Goal: Navigation & Orientation: Find specific page/section

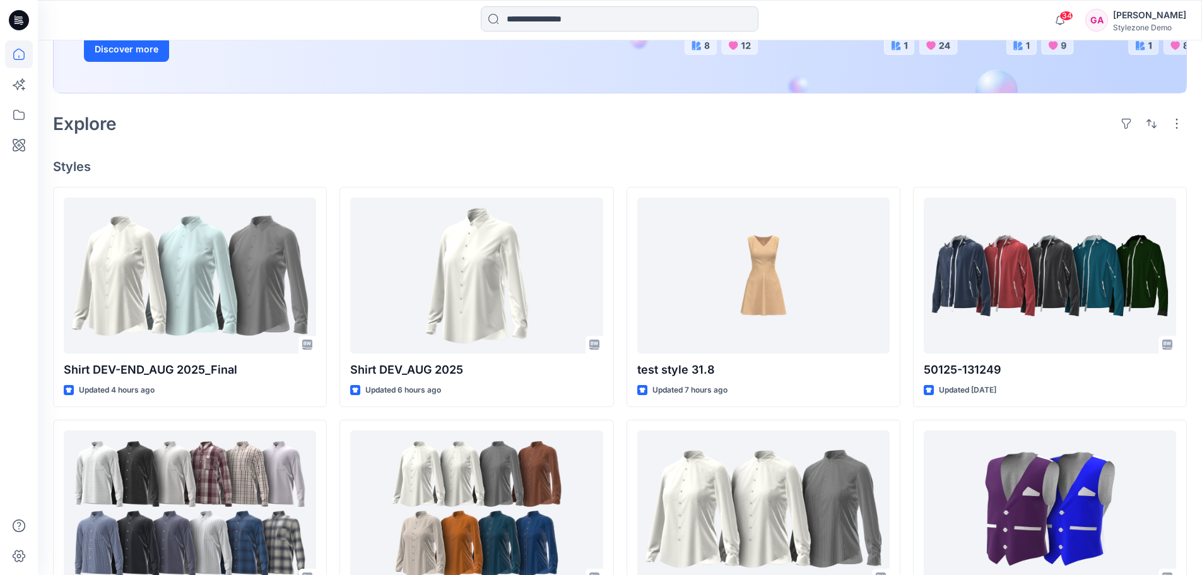
scroll to position [252, 0]
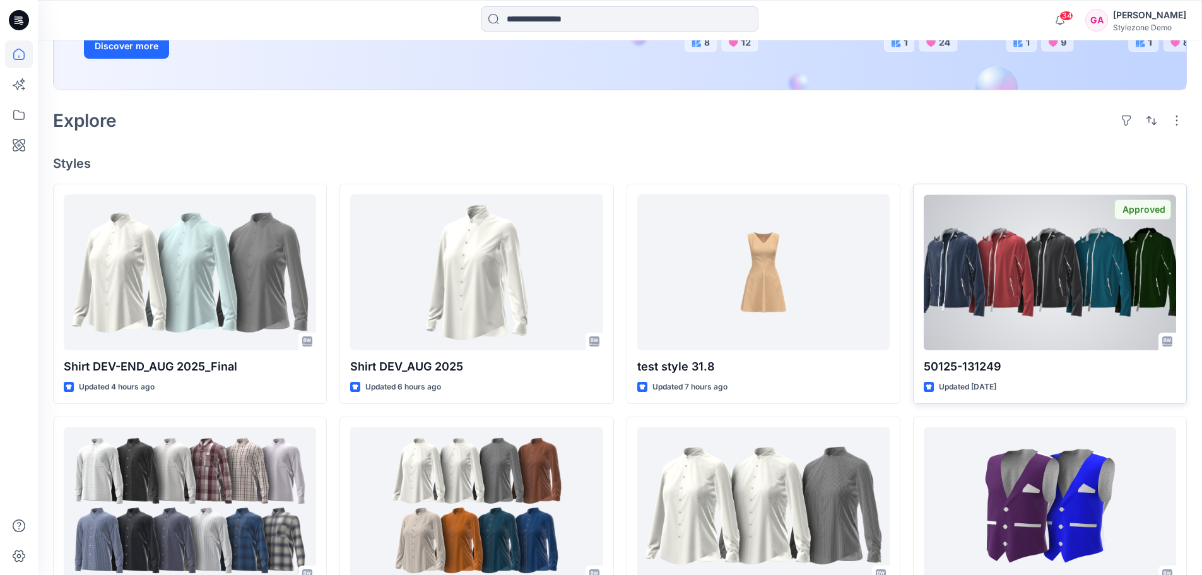
click at [1051, 283] on div at bounding box center [1050, 272] width 252 height 156
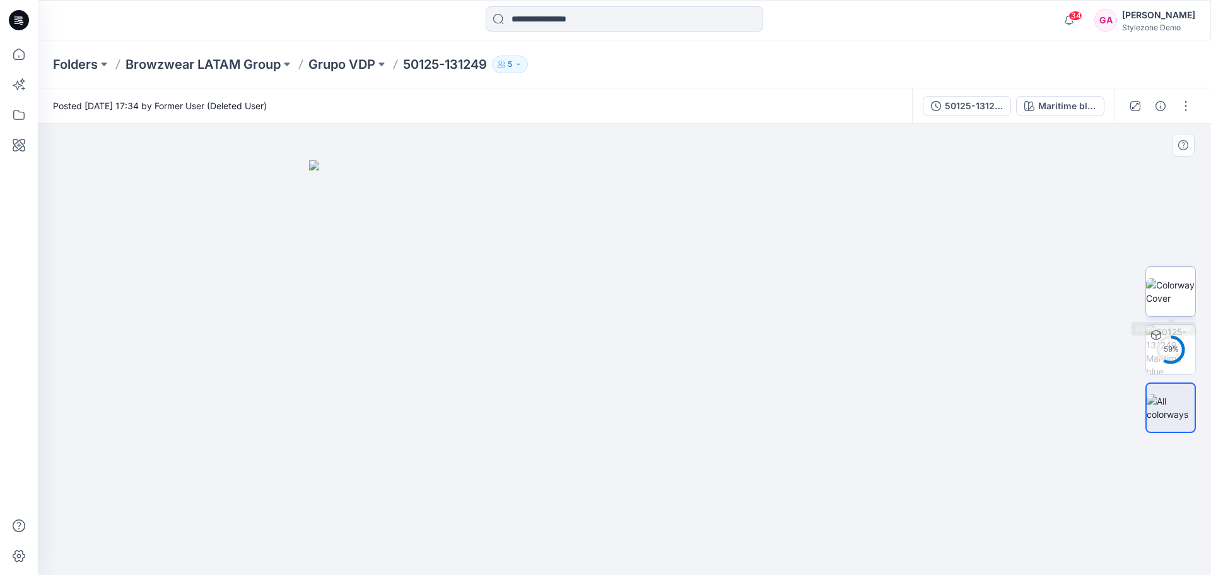
click at [1175, 300] on img at bounding box center [1170, 291] width 49 height 27
click at [1186, 104] on button "button" at bounding box center [1186, 106] width 20 height 20
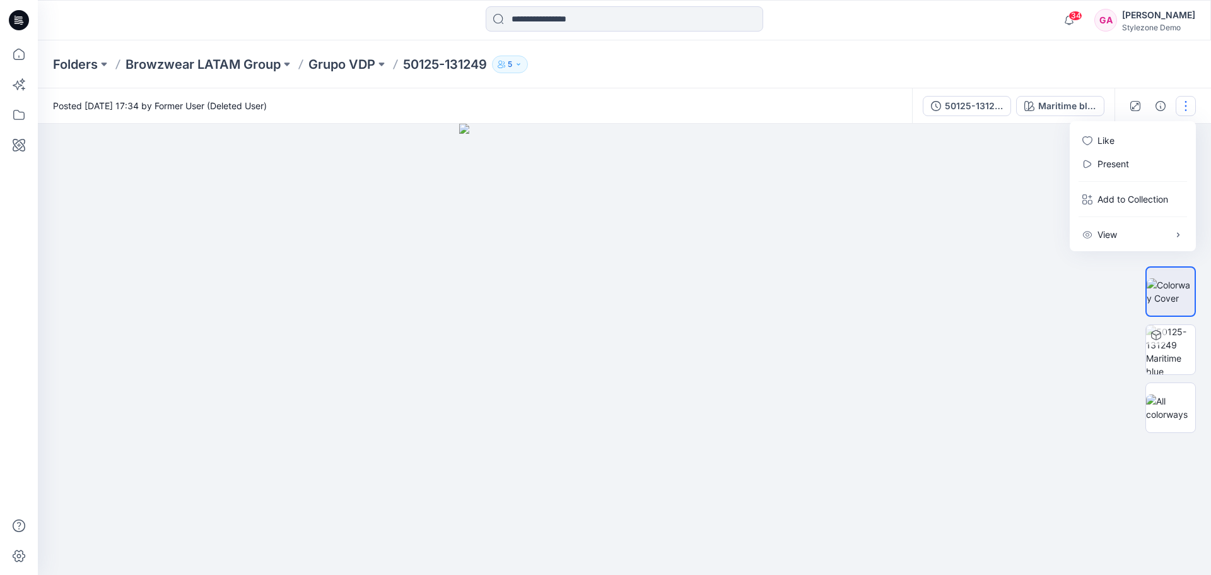
click at [674, 242] on img at bounding box center [624, 349] width 331 height 451
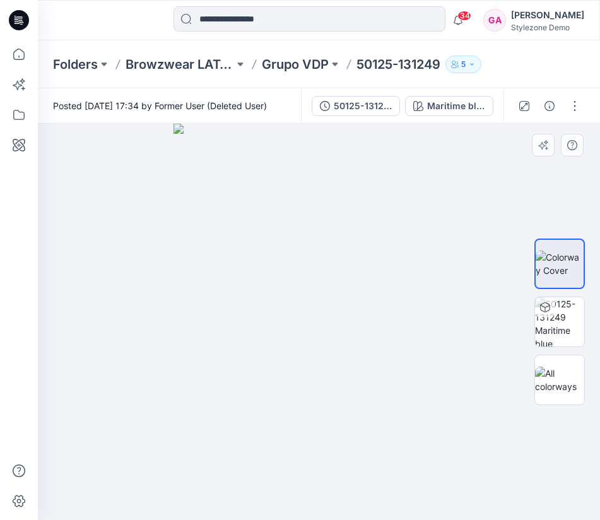
click at [369, 220] on img at bounding box center [319, 322] width 291 height 396
click at [326, 257] on img at bounding box center [319, 322] width 291 height 396
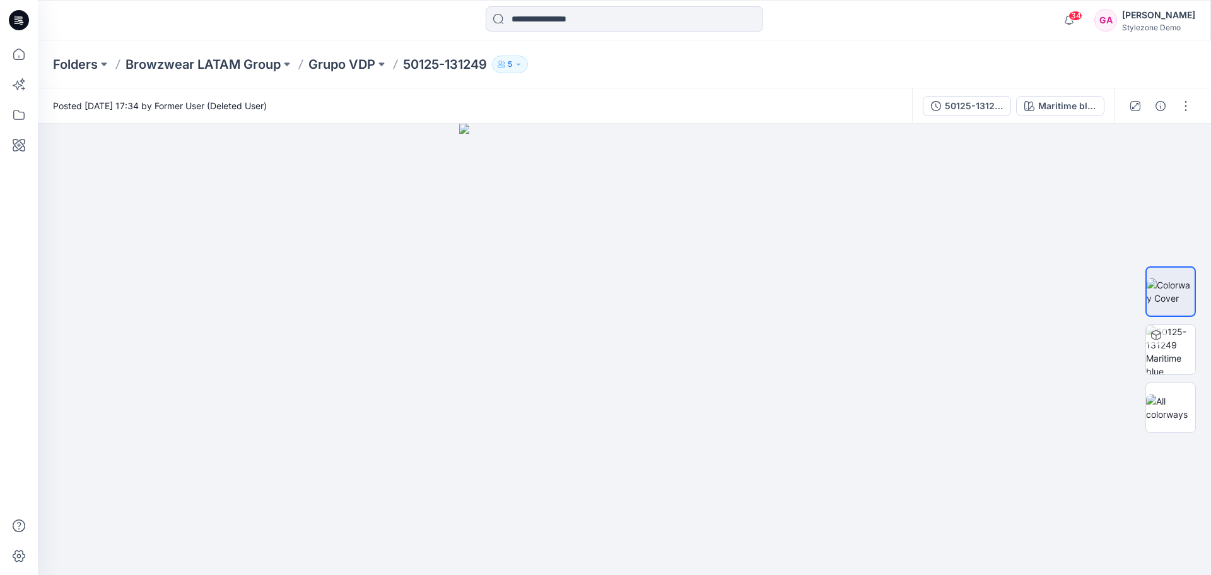
click at [1165, 29] on div "Stylezone Demo" at bounding box center [1158, 27] width 73 height 9
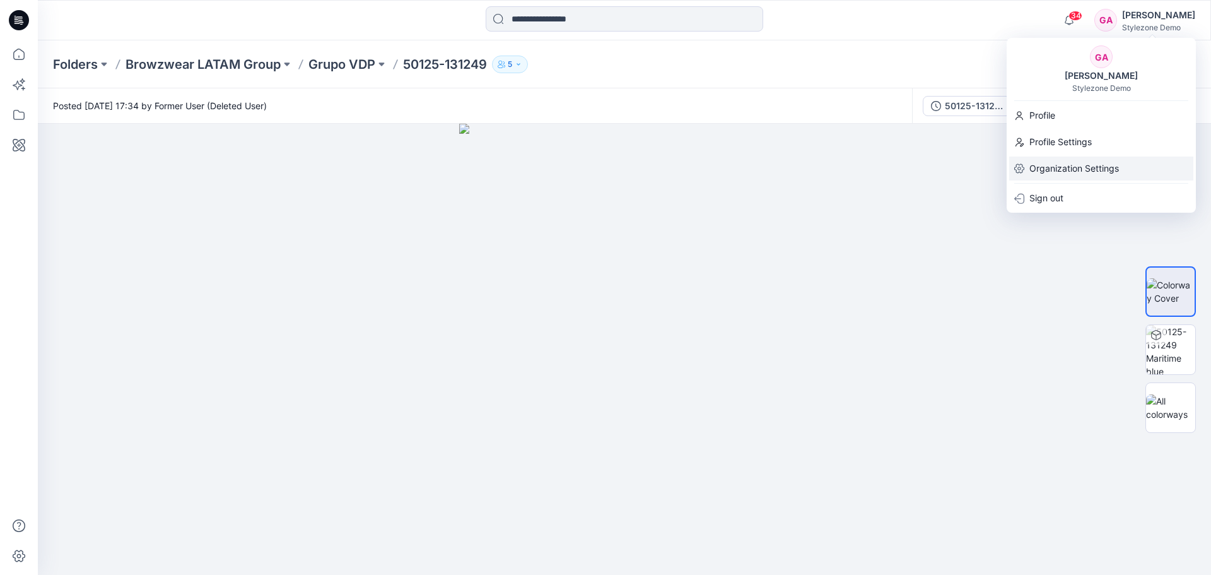
click at [1046, 169] on p "Organization Settings" at bounding box center [1075, 168] width 90 height 24
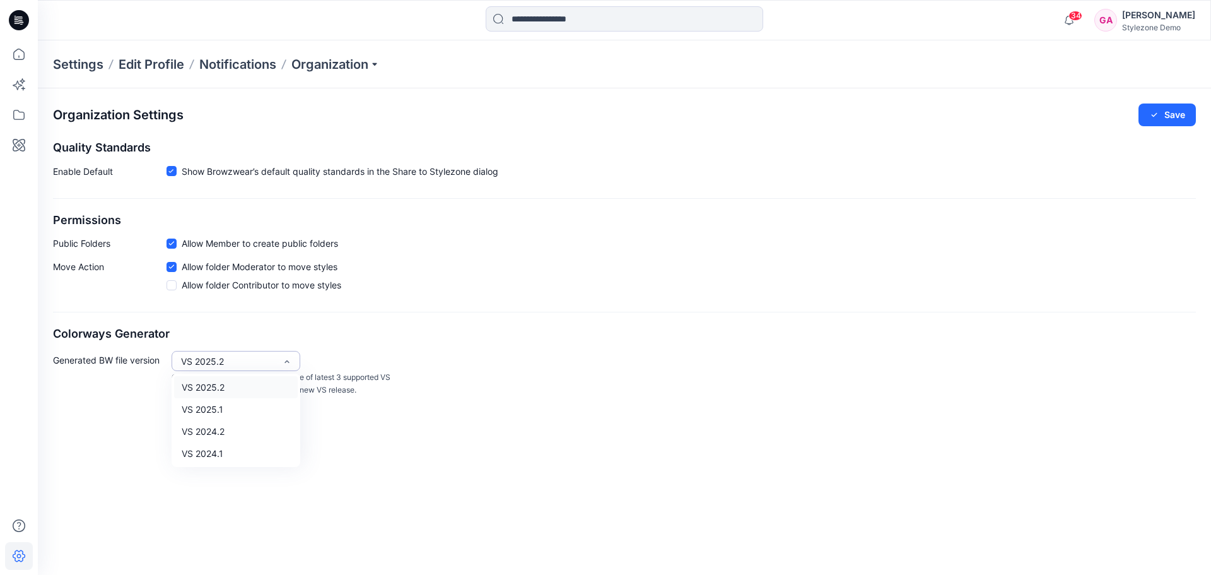
click at [285, 370] on div at bounding box center [287, 361] width 10 height 20
click at [220, 361] on div "VS 2025.2" at bounding box center [228, 361] width 95 height 13
